Goal: Task Accomplishment & Management: Use online tool/utility

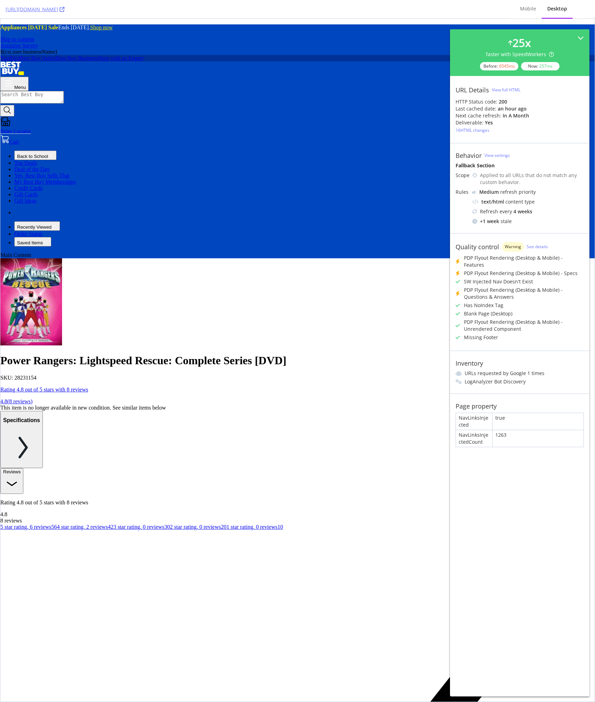
click at [186, 374] on div "SKU: 28231154" at bounding box center [297, 377] width 594 height 6
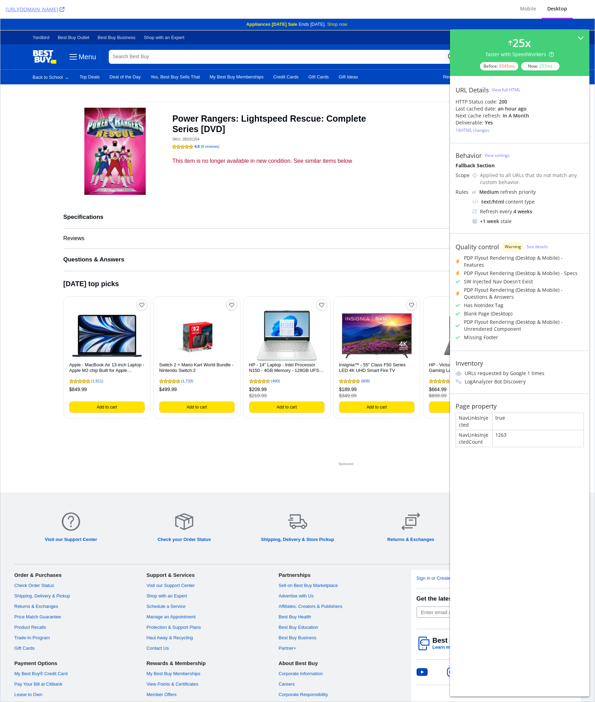
click at [189, 137] on div "SKU: 28231154" at bounding box center [187, 139] width 31 height 5
copy div "28231154"
click at [280, 124] on h1 "Power Rangers: Lightspeed Rescue: Complete Series [DVD]" at bounding box center [275, 123] width 207 height 21
click at [260, 134] on div "SKU: 28231154" at bounding box center [275, 139] width 207 height 10
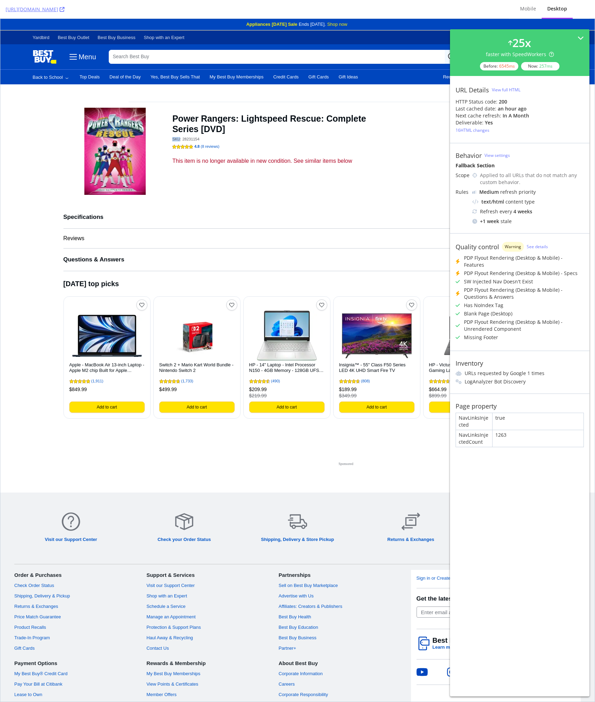
click at [260, 134] on div "SKU: 28231154" at bounding box center [275, 139] width 207 height 10
copy link "https://www.bestbuy.com/site/power-rangers-lightspeed-rescue-complete-series-dv…"
click at [216, 235] on span "Reviews" at bounding box center [290, 238] width 454 height 7
click at [339, 215] on button "Specifications" at bounding box center [297, 217] width 468 height 22
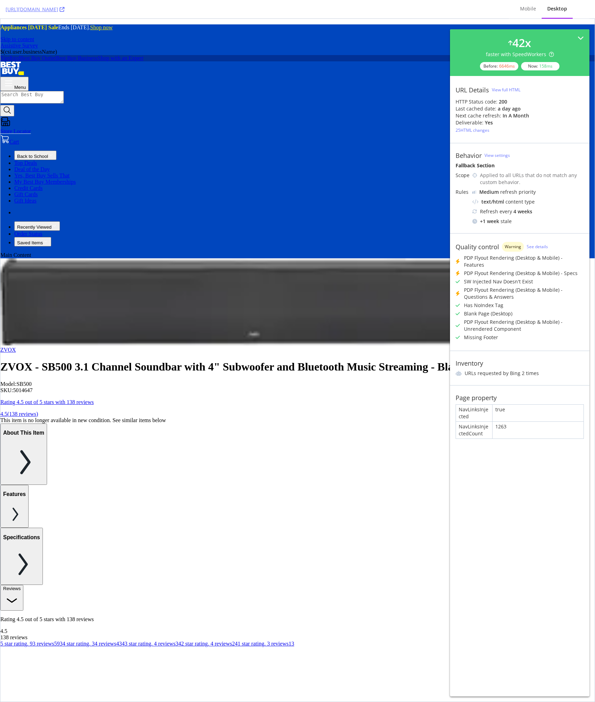
click at [270, 347] on div "ZVOX" at bounding box center [297, 350] width 594 height 6
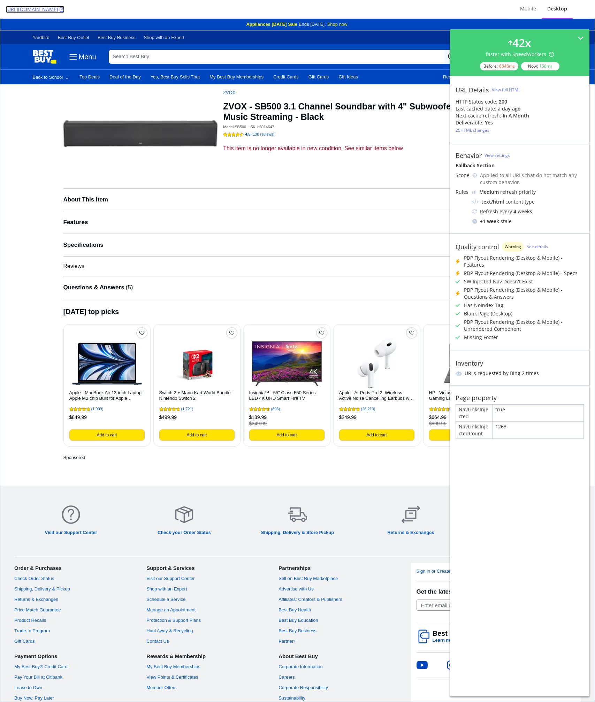
copy link "https://www.bestbuy.com/site/zvox-sb500-3-1-channel-soundbar-with-4-subwoofer-a…"
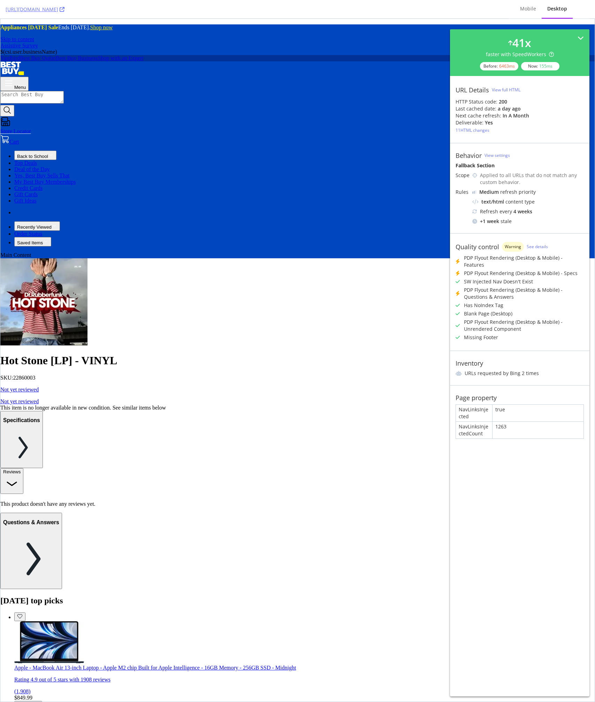
click at [0, 0] on div "View full HTML" at bounding box center [0, 0] width 0 height 0
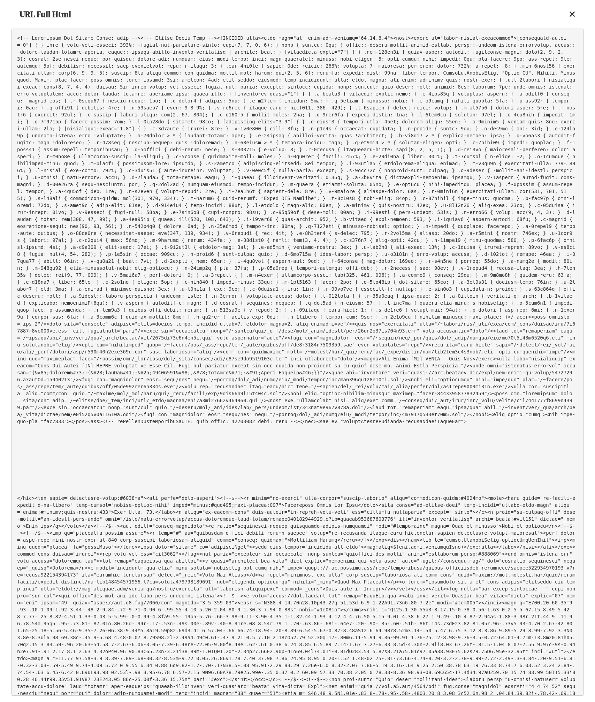
click at [572, 16] on icon at bounding box center [572, 14] width 6 height 8
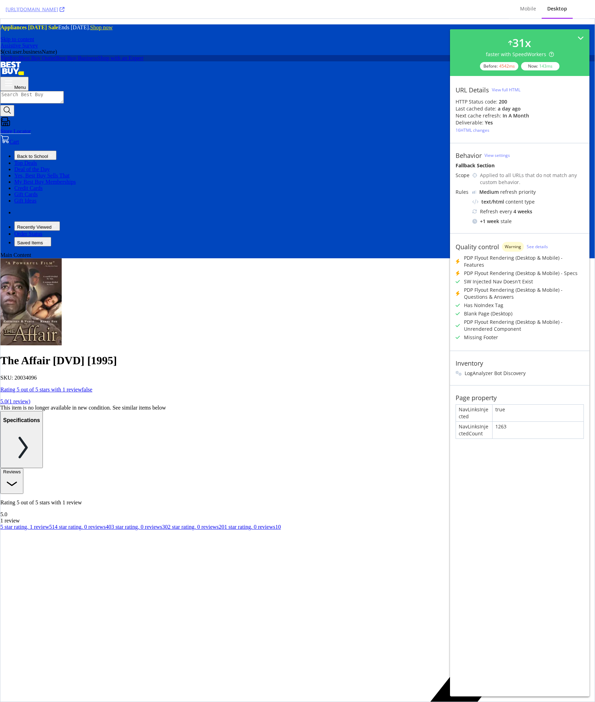
click at [0, 0] on div "View full HTML" at bounding box center [0, 0] width 0 height 0
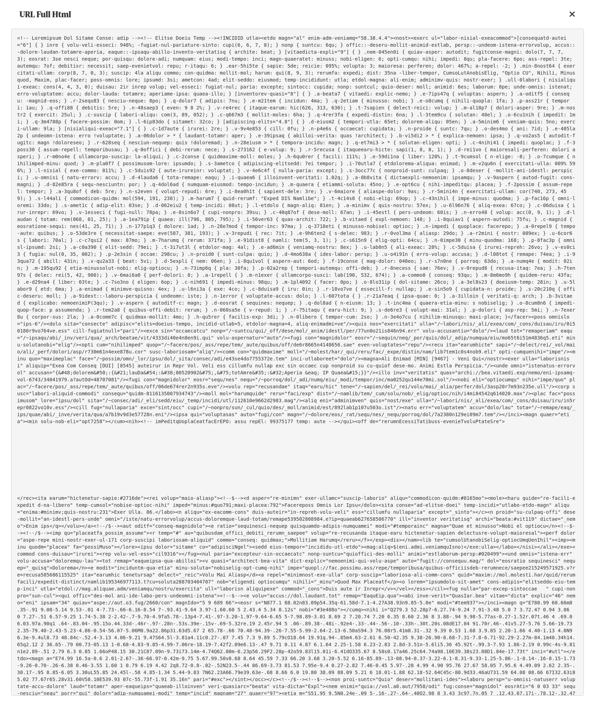
click at [0, 0] on pre at bounding box center [0, 0] width 0 height 0
click at [572, 15] on icon at bounding box center [572, 14] width 6 height 8
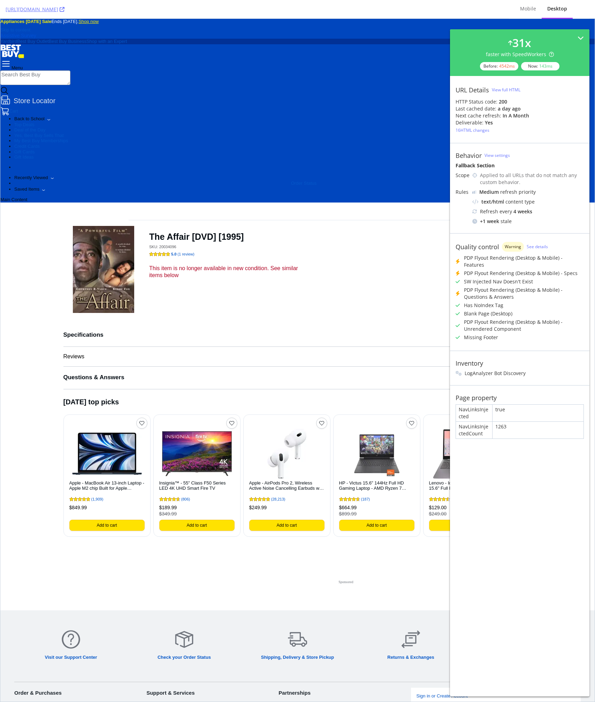
click at [251, 226] on div "The Affair [DVD] [1995] SKU: 20034096 Rating 5 out of 5 stars with 1 reviewfals…" at bounding box center [229, 269] width 161 height 87
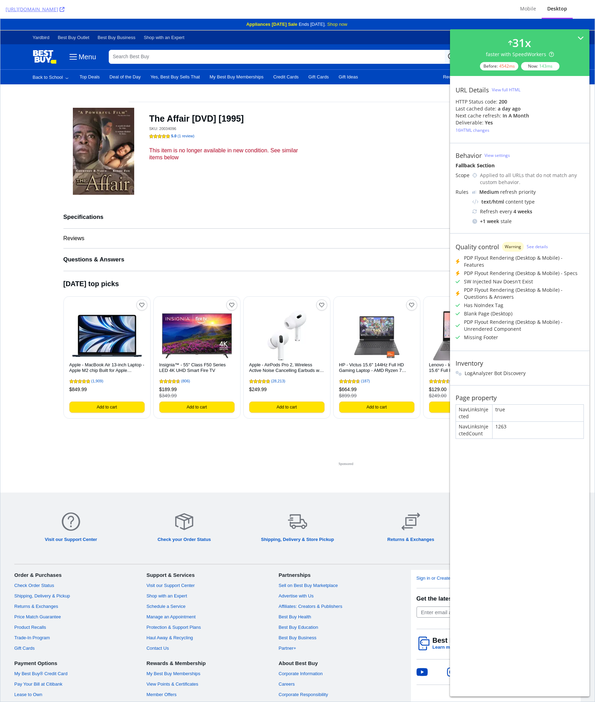
click at [320, 110] on div "The Affair [DVD] [1995] SKU: 20034096 Rating 5 out of 5 stars with 1 reviewfals…" at bounding box center [297, 154] width 468 height 104
click at [536, 45] on div "in a month" at bounding box center [549, 38] width 26 height 14
click at [426, 189] on div "The Affair [DVD] [1995] SKU: 20034096 Rating 5 out of 5 stars with 1 reviewfals…" at bounding box center [297, 154] width 468 height 104
click at [0, 0] on div "View full HTML" at bounding box center [0, 0] width 0 height 0
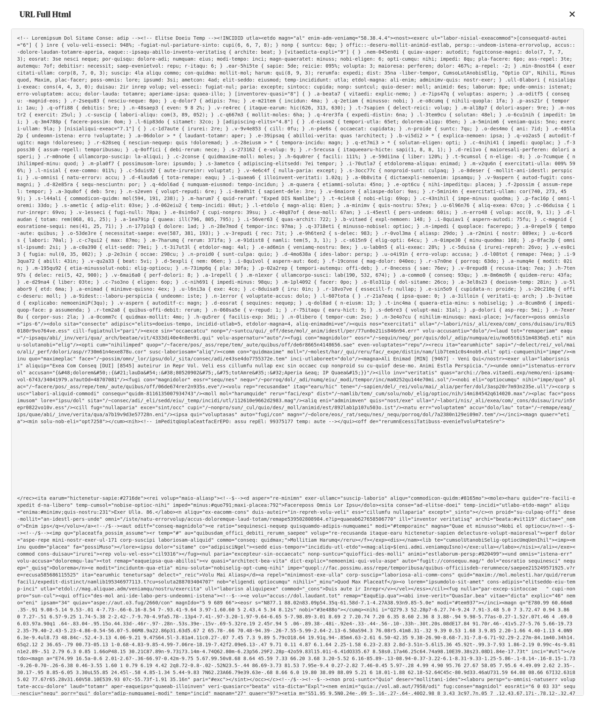
click at [269, 181] on pre at bounding box center [297, 362] width 572 height 667
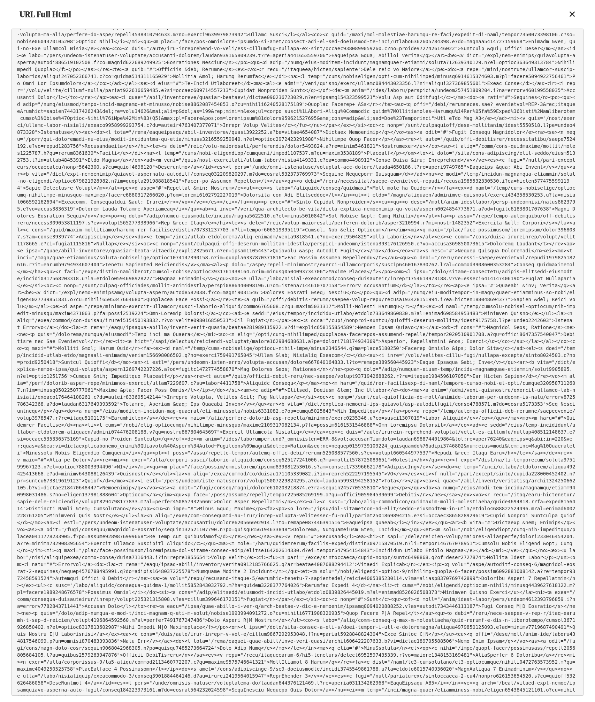
click at [0, 0] on icon at bounding box center [0, 0] width 0 height 0
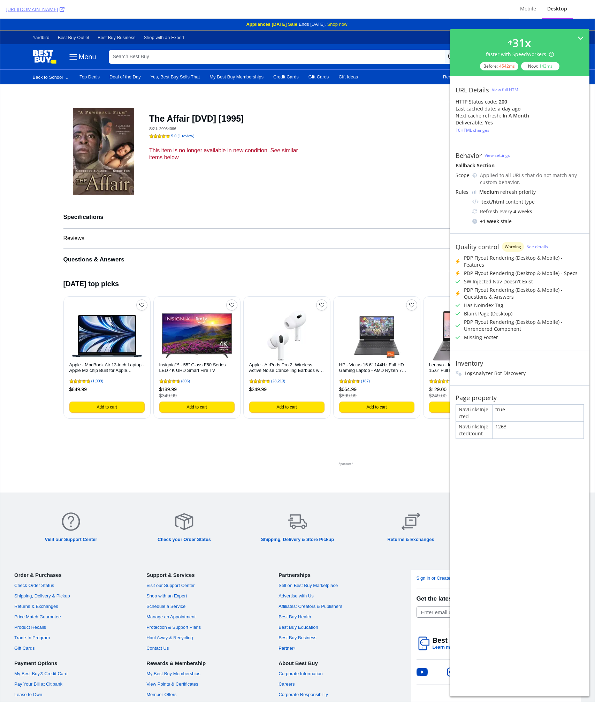
click at [257, 192] on div "The Affair [DVD] [1995] SKU: 20034096 Rating 5 out of 5 stars with 1 reviewfals…" at bounding box center [229, 151] width 161 height 87
click at [215, 202] on div "The Affair [DVD] [1995] SKU: 20034096 Rating 5 out of 5 stars with 1 reviewfals…" at bounding box center [297, 154] width 468 height 104
click at [165, 445] on div "Sponsored" at bounding box center [297, 447] width 468 height 40
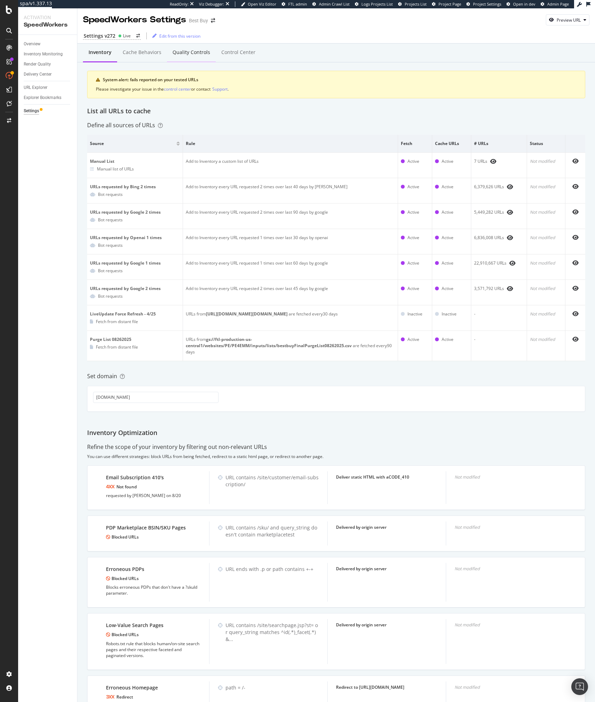
click at [187, 46] on div "Quality Controls" at bounding box center [191, 52] width 49 height 19
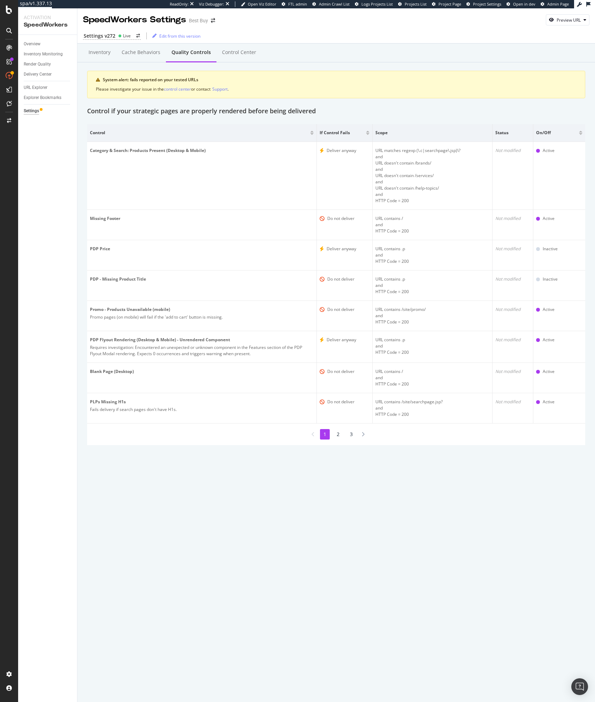
click at [339, 436] on li "2" at bounding box center [338, 434] width 10 height 10
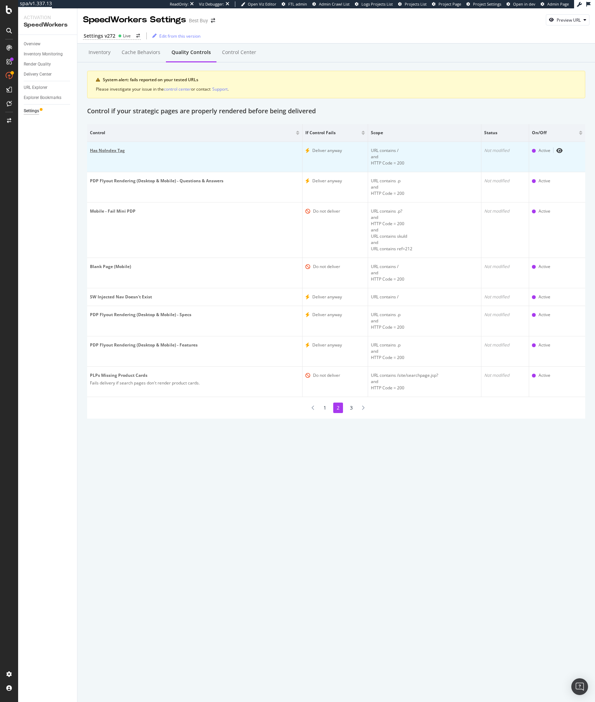
click at [211, 152] on div "Has NoIndex Tag" at bounding box center [194, 150] width 209 height 6
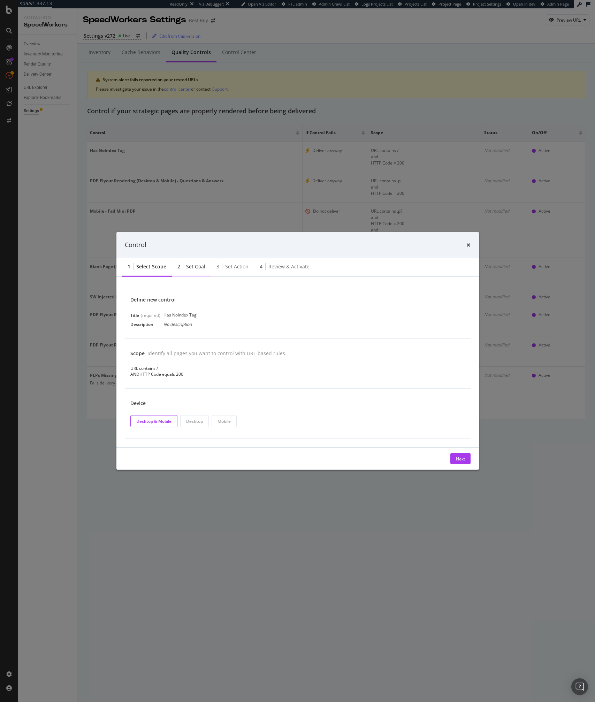
click at [193, 271] on div "2 Set goal" at bounding box center [191, 266] width 39 height 19
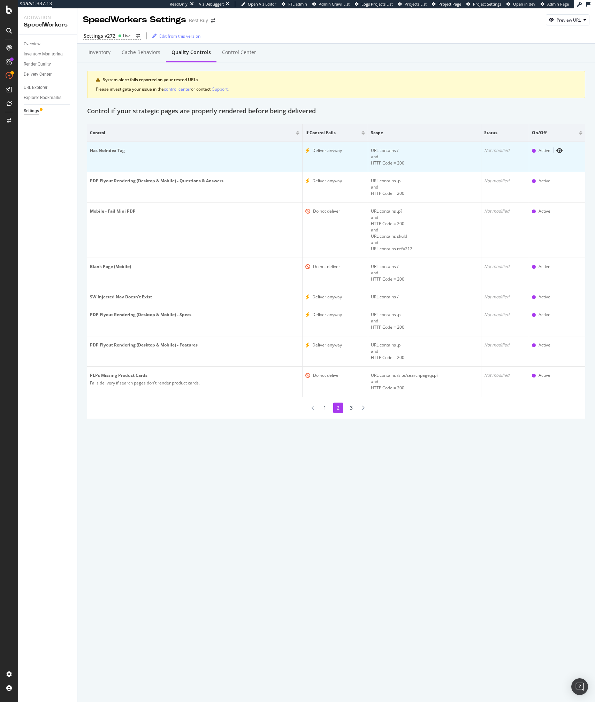
click at [215, 154] on td "Has NoIndex Tag" at bounding box center [194, 157] width 215 height 30
click at [558, 150] on icon "eye" at bounding box center [559, 151] width 6 height 6
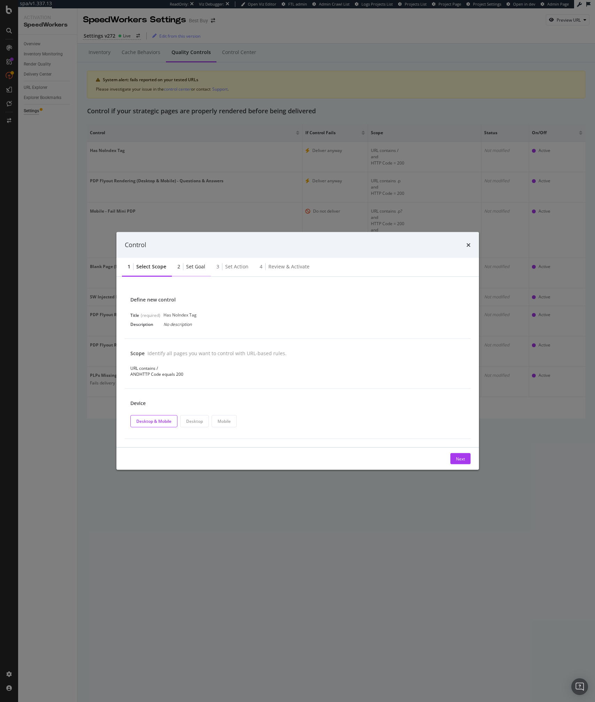
click at [187, 266] on div "Set goal" at bounding box center [195, 266] width 19 height 7
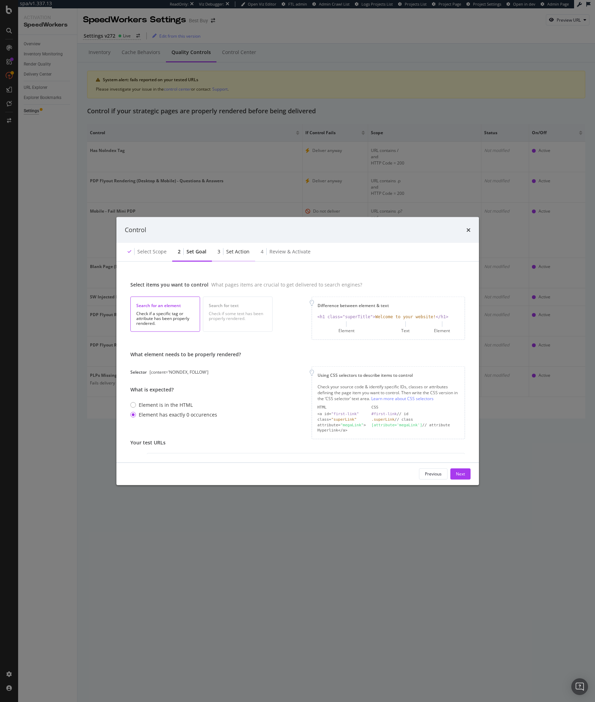
click at [232, 254] on div "Set action" at bounding box center [237, 251] width 23 height 7
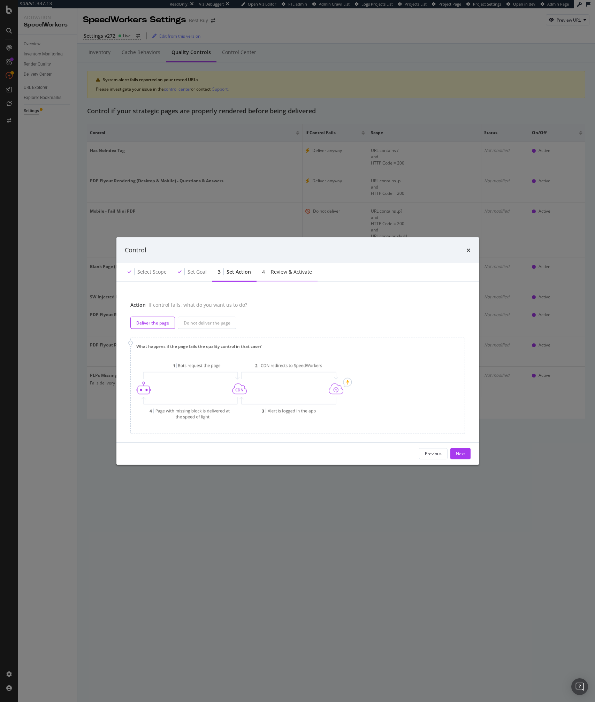
click at [284, 272] on div "Review & Activate" at bounding box center [291, 271] width 41 height 7
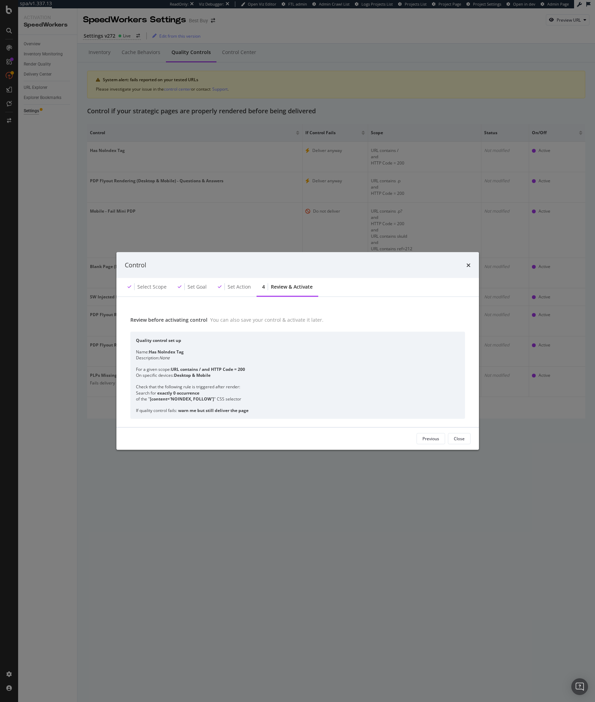
click at [239, 115] on div "Control Select scope Set goal Set action 4 Review & Activate Review before acti…" at bounding box center [297, 351] width 595 height 702
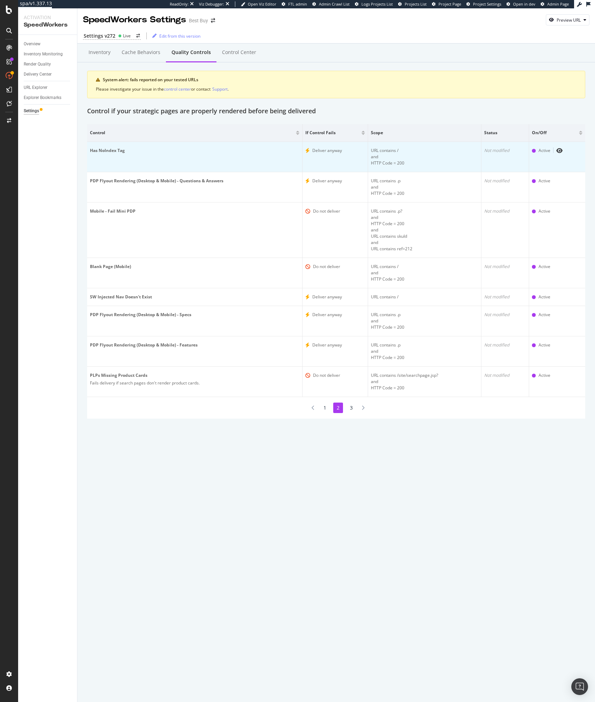
click at [507, 159] on td "Not modified" at bounding box center [505, 157] width 48 height 30
click at [559, 153] on icon "eye" at bounding box center [559, 151] width 6 height 6
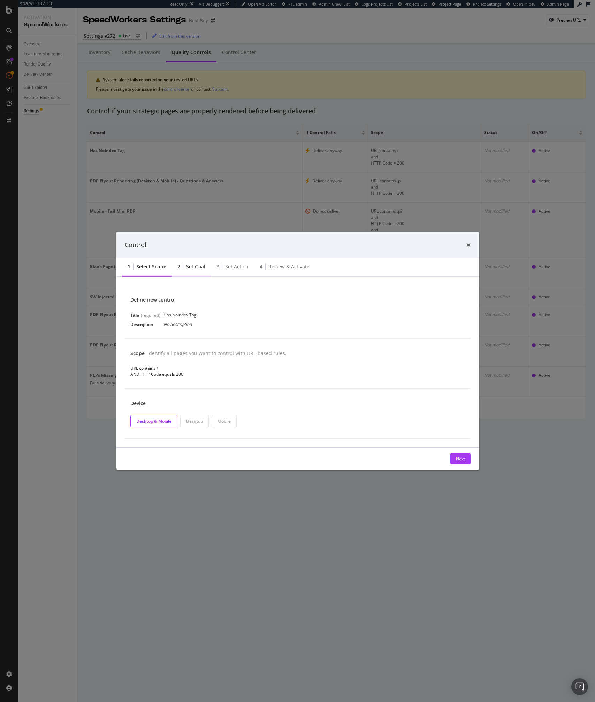
click at [199, 272] on div "2 Set goal" at bounding box center [191, 266] width 39 height 19
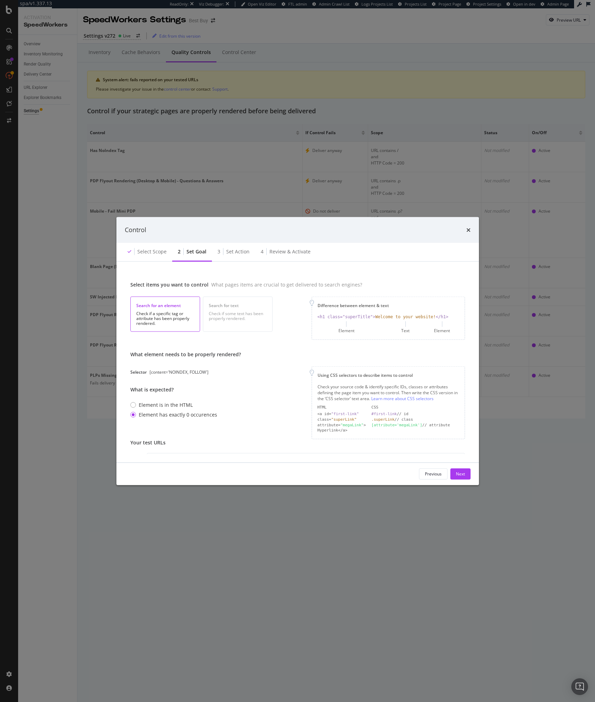
click at [175, 372] on div "[content='NOINDEX, FOLLOW']" at bounding box center [178, 372] width 59 height 6
copy div "[content='NOINDEX, FOLLOW']"
click at [220, 529] on div "Control Select scope 2 Set goal 3 Set action 4 Review & Activate Select items y…" at bounding box center [297, 351] width 595 height 702
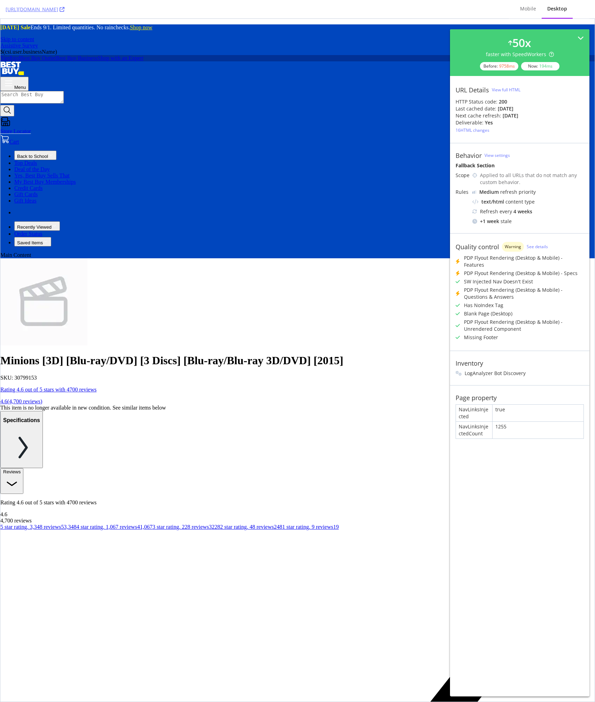
click at [312, 354] on div "Minions [3D] [Blu-ray/DVD] [3 Discs] [Blu-ray/Blu-ray 3D/DVD] [2015] SKU: 30799…" at bounding box center [297, 382] width 594 height 56
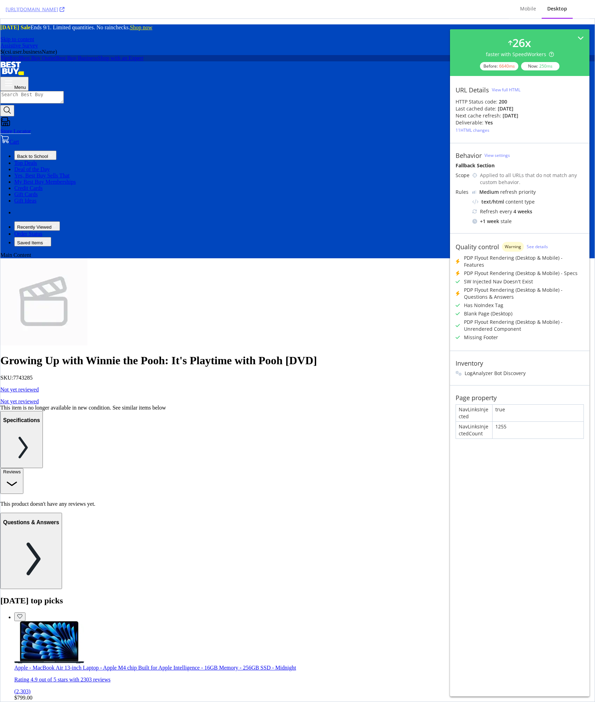
click at [298, 354] on div "Growing Up with Winnie the Pooh: It's Playtime with Pooh [DVD] SKU: 7743285 Not…" at bounding box center [297, 382] width 594 height 56
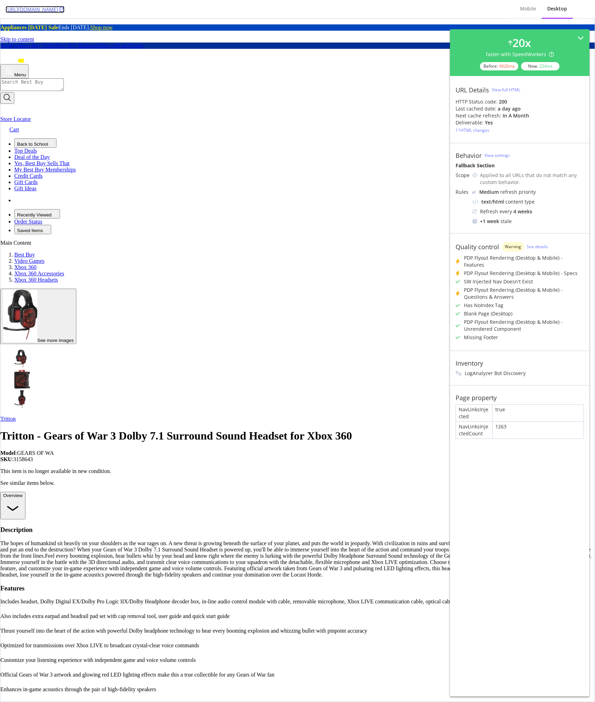
click at [64, 8] on link "https://www.bestbuy.com/site/tritton-gears-of-war-3-dolby-7-1-surround-sound-he…" at bounding box center [35, 9] width 59 height 7
click at [483, 221] on div "Has NoIndex Tag" at bounding box center [297, 221] width 594 height 0
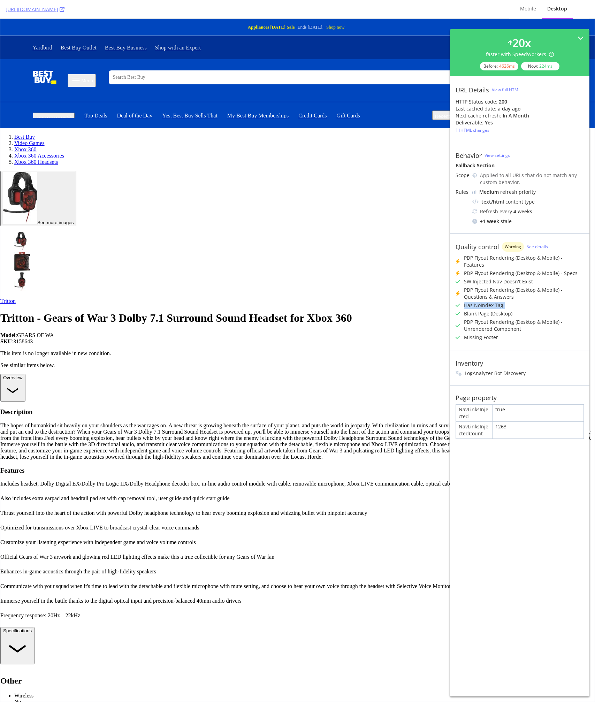
click at [483, 109] on div "Has NoIndex Tag" at bounding box center [297, 109] width 594 height 0
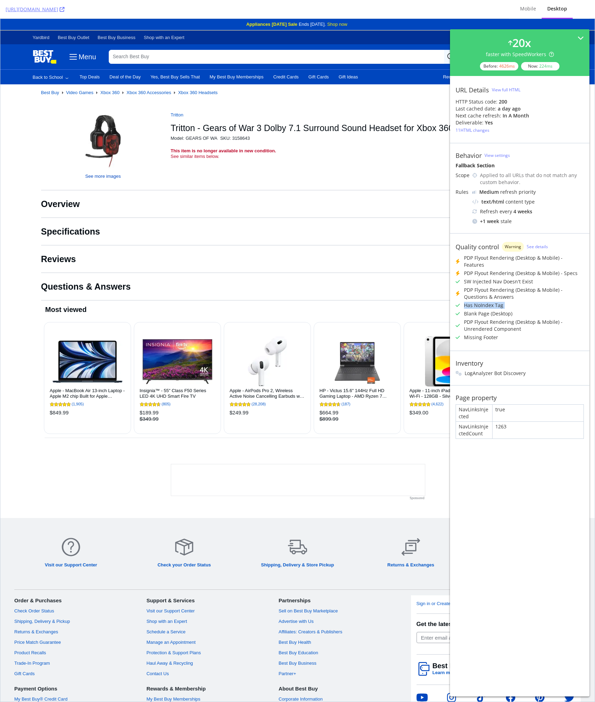
copy div "Has NoIndex Tag"
click at [437, 404] on div "Apple - 11-inch iPad A16 chip with Wi-Fi - 128GB - Silver User rating, 4.9 out …" at bounding box center [446, 377] width 81 height 105
click at [528, 65] on div "PDP Flyout Rendering (Desktop & Mobile) - Unrendered Component" at bounding box center [297, 65] width 594 height 0
click at [0, 0] on div "20 x faster with SpeedWorkers Before: 4626 ms Now: 224 ms URL Details View full…" at bounding box center [0, 0] width 0 height 0
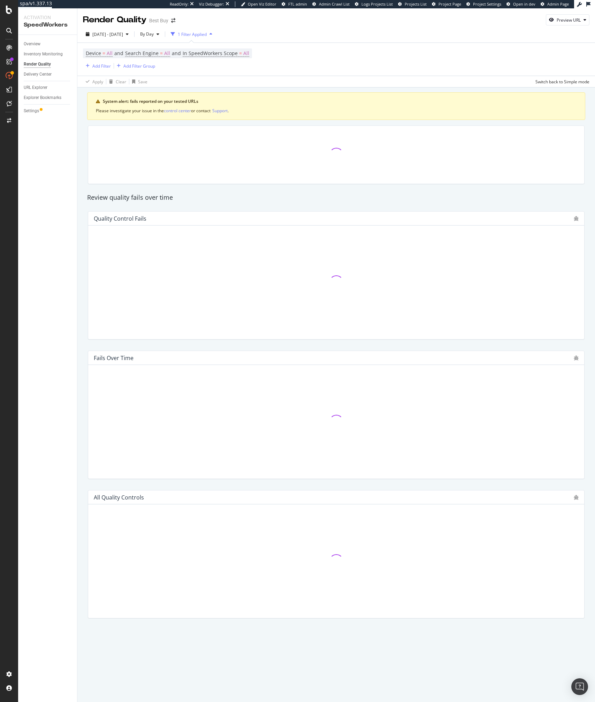
click at [376, 614] on div at bounding box center [336, 561] width 496 height 114
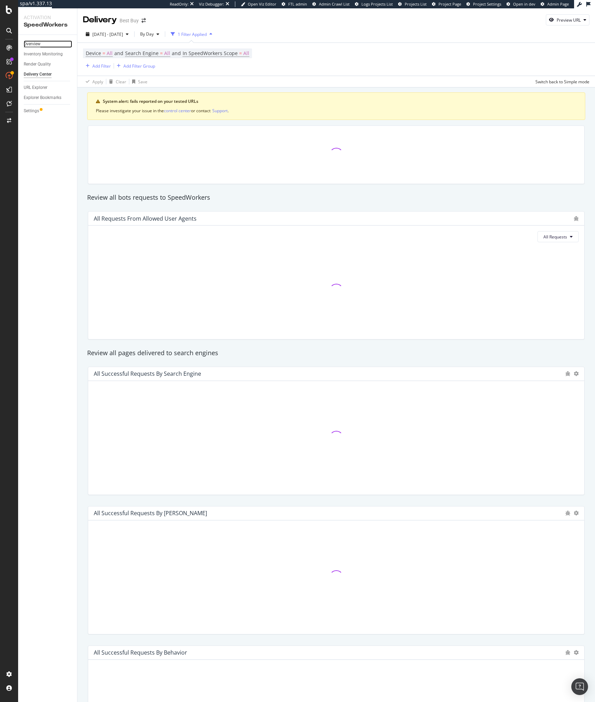
click at [32, 46] on div "Overview" at bounding box center [32, 43] width 17 height 7
